Goal: Task Accomplishment & Management: Use online tool/utility

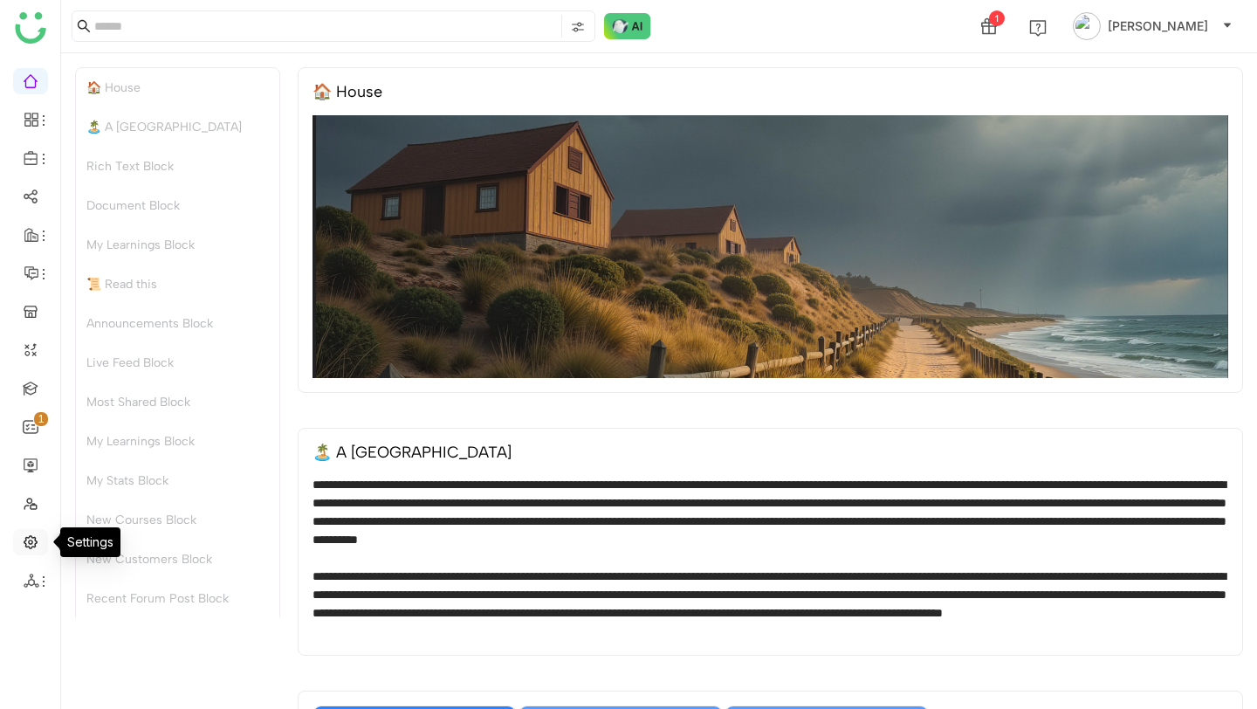
click at [37, 534] on link at bounding box center [31, 540] width 16 height 15
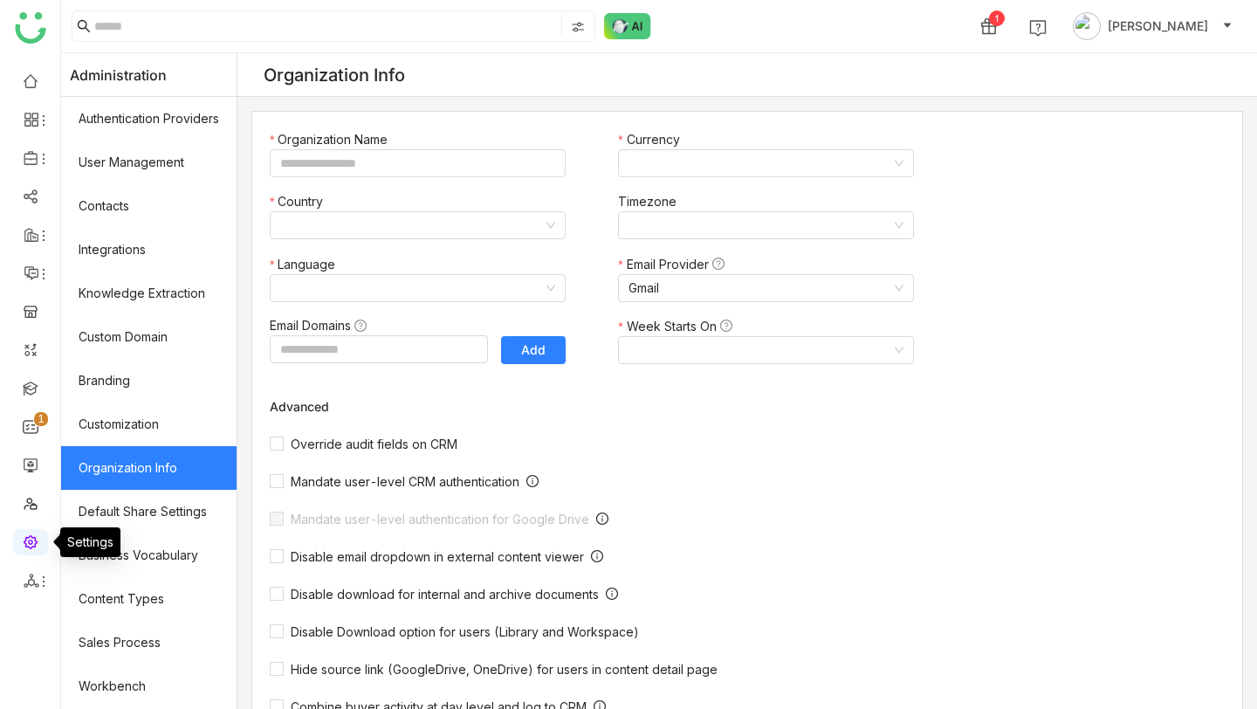
type input "*******"
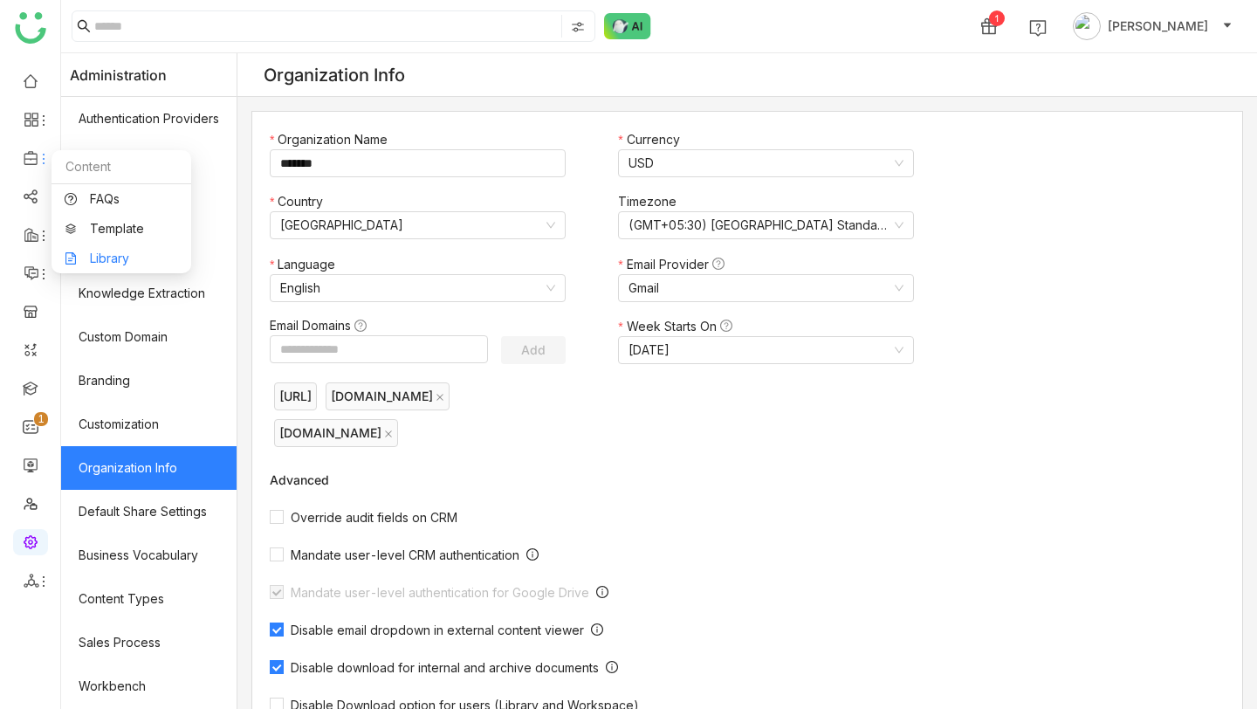
click at [141, 252] on link "Library" at bounding box center [122, 258] width 114 height 12
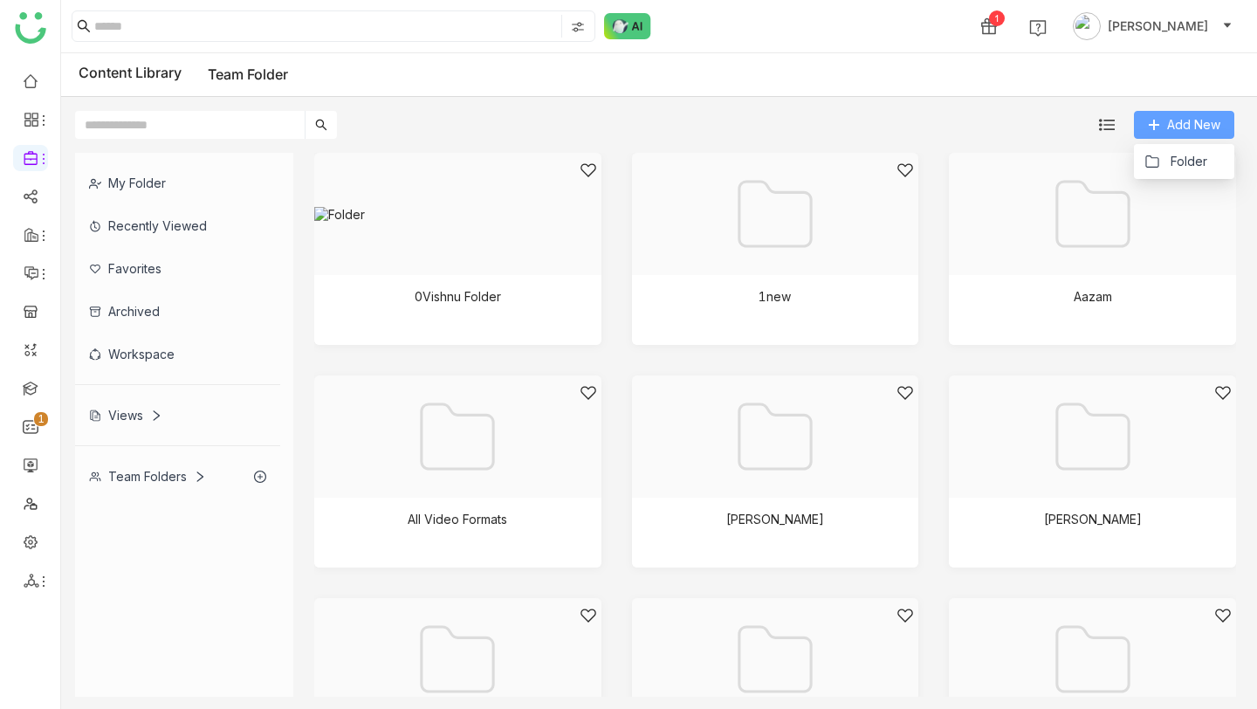
click at [1169, 126] on span "Add New" at bounding box center [1193, 124] width 53 height 19
click at [1173, 162] on span "Folder" at bounding box center [1189, 161] width 37 height 19
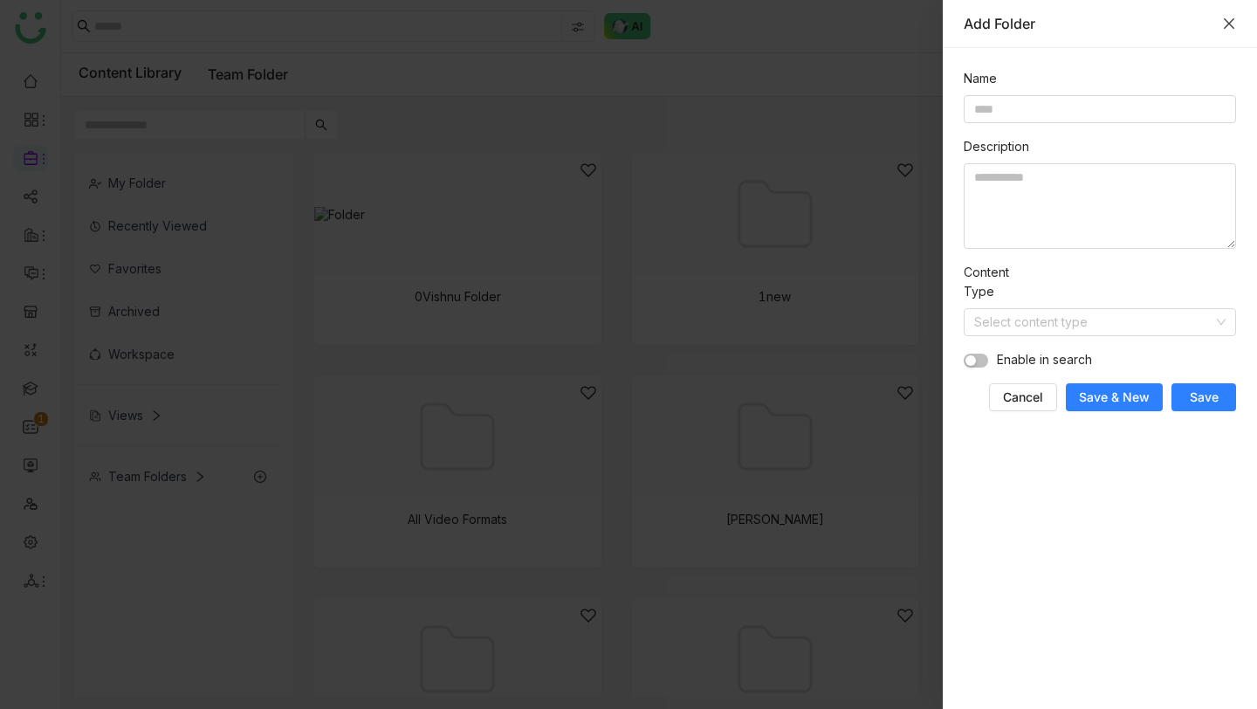
click at [1228, 23] on icon "Close" at bounding box center [1229, 23] width 10 height 10
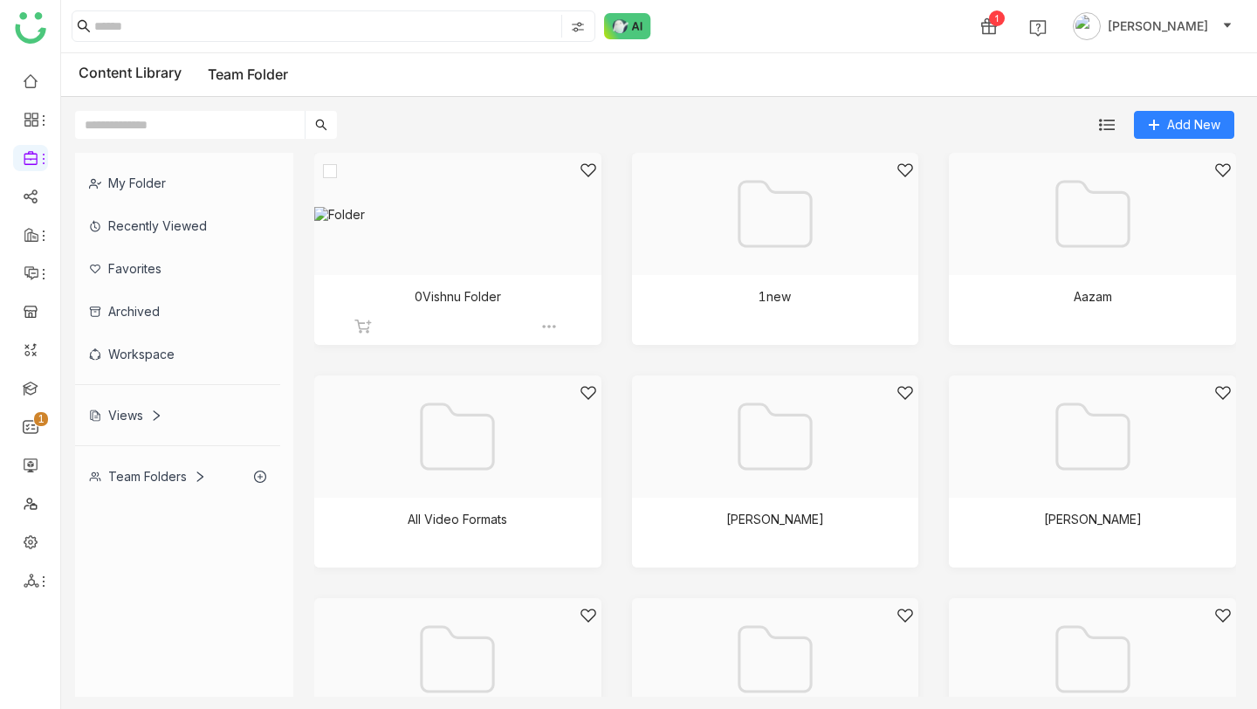
click at [438, 248] on div at bounding box center [452, 236] width 258 height 148
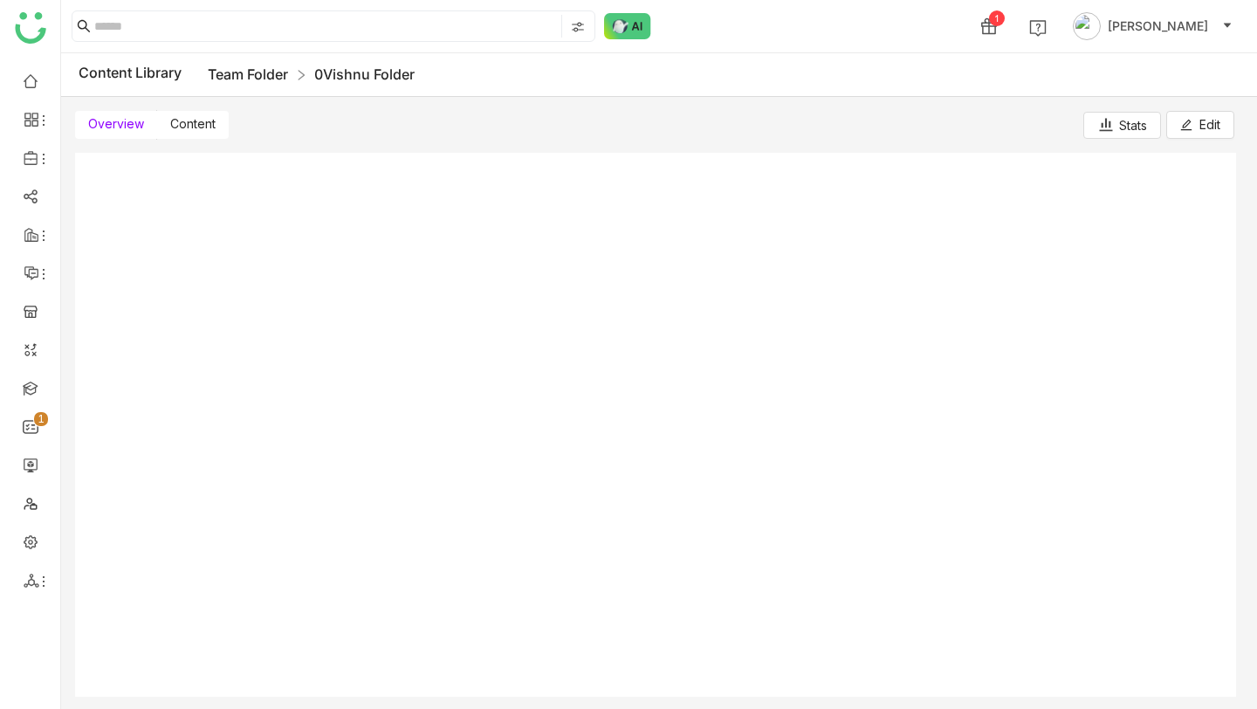
click at [231, 75] on link "Team Folder" at bounding box center [248, 73] width 80 height 17
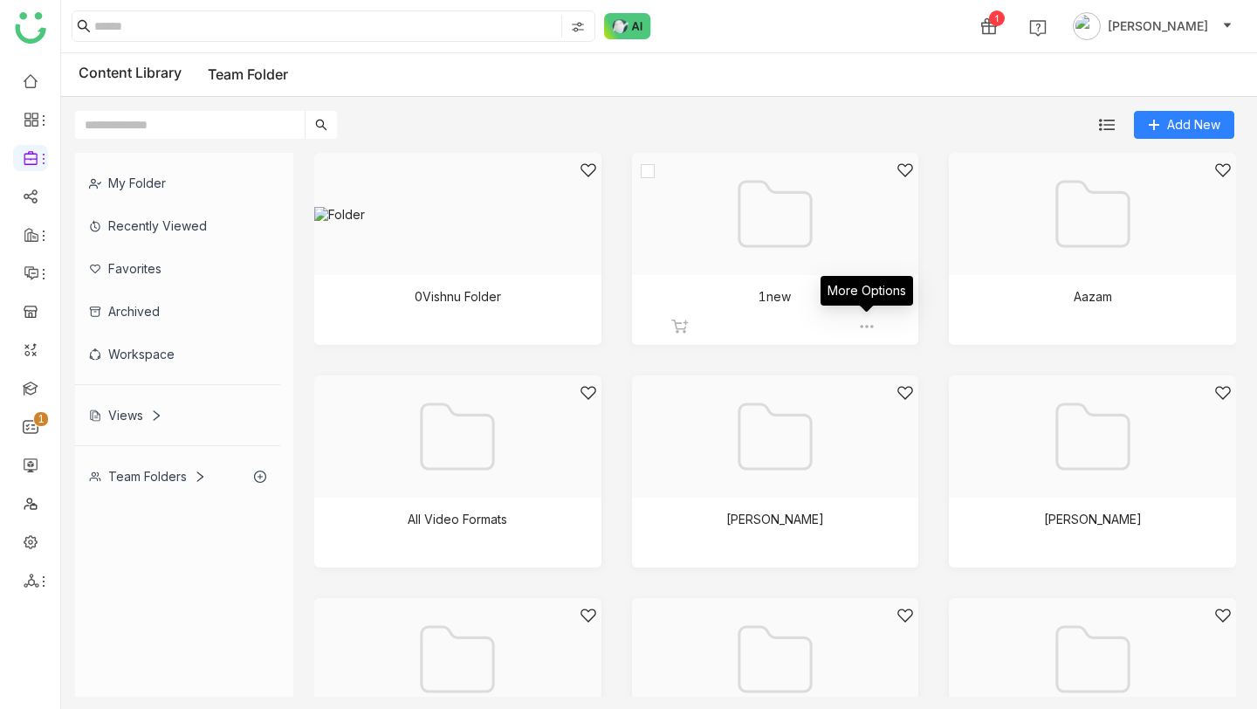
click at [862, 325] on img at bounding box center [866, 326] width 17 height 17
